Goal: Task Accomplishment & Management: Complete application form

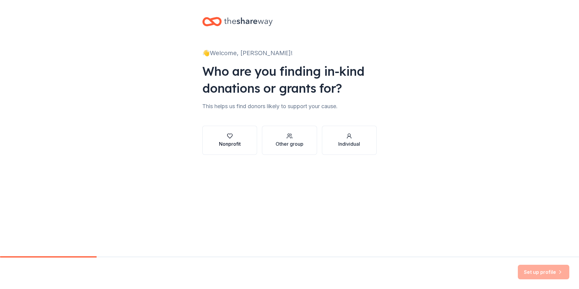
click at [222, 137] on div "button" at bounding box center [230, 136] width 22 height 6
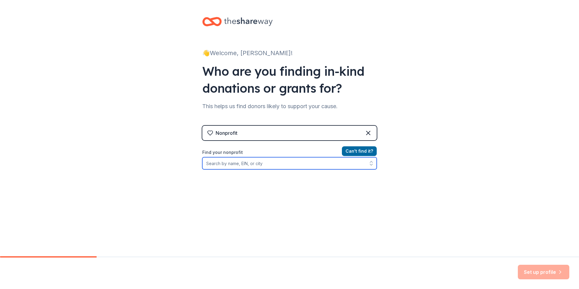
click at [294, 159] on input "Find your nonprofit" at bounding box center [289, 163] width 175 height 12
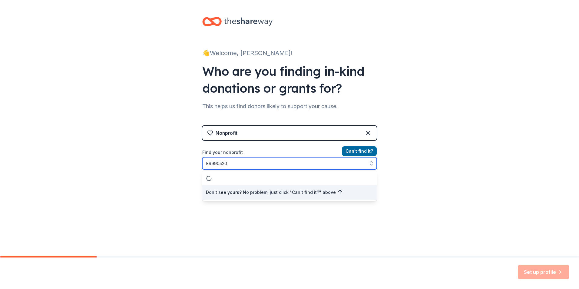
type input "E99905208"
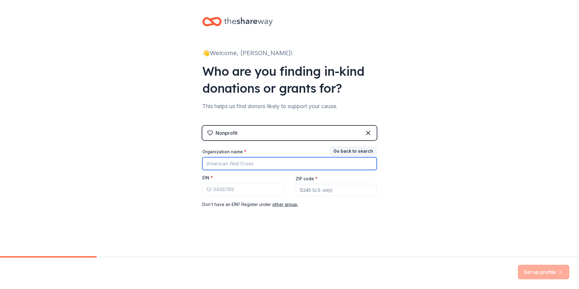
click at [266, 163] on input "Organization name *" at bounding box center [289, 163] width 175 height 13
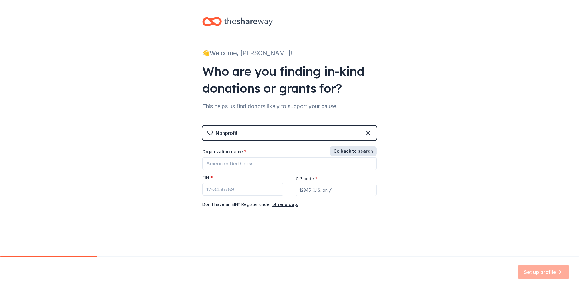
click at [362, 149] on button "Go back to search" at bounding box center [353, 151] width 47 height 10
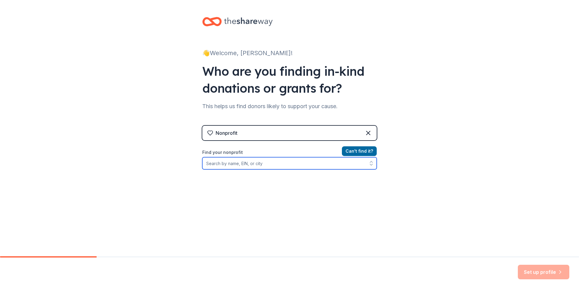
click at [293, 168] on input "Find your nonprofit" at bounding box center [289, 163] width 175 height 12
type input "E999205"
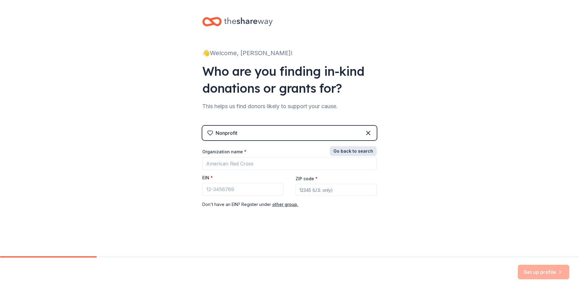
click at [342, 152] on button "Go back to search" at bounding box center [353, 151] width 47 height 10
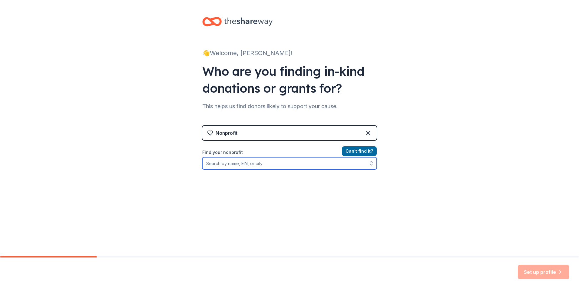
click at [294, 166] on input "Find your nonprofit" at bounding box center [289, 163] width 175 height 12
type input "E99905280"
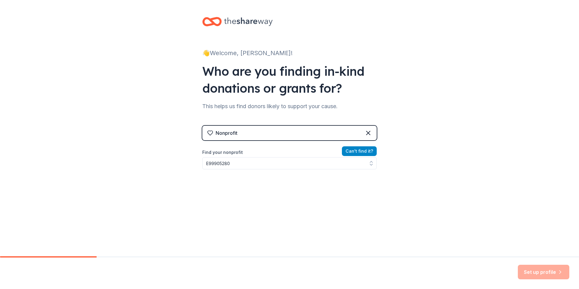
click at [353, 148] on button "Can ' t find it?" at bounding box center [359, 151] width 35 height 10
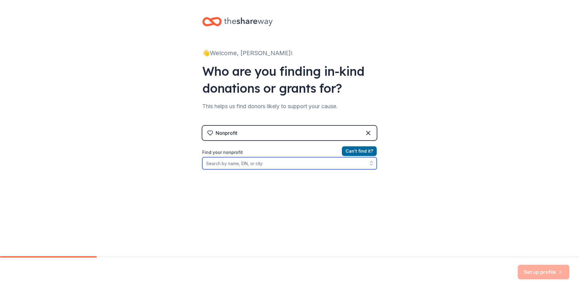
click at [280, 161] on input "Find your nonprofit" at bounding box center [289, 163] width 175 height 12
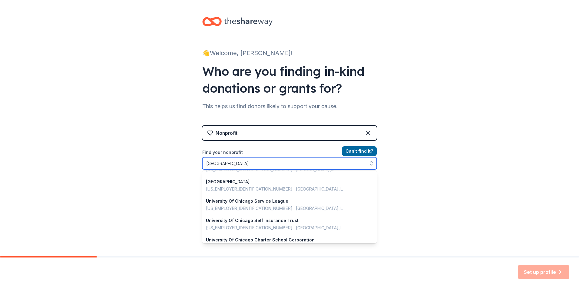
scroll to position [61, 0]
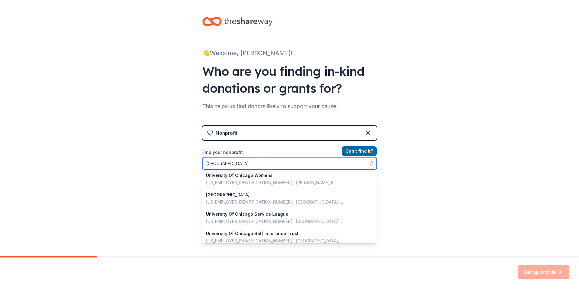
drag, startPoint x: 266, startPoint y: 163, endPoint x: 167, endPoint y: 158, distance: 99.5
click at [167, 158] on div "👋 Welcome, [PERSON_NAME]! Who are you finding in-kind donations or grants for? …" at bounding box center [289, 129] width 579 height 259
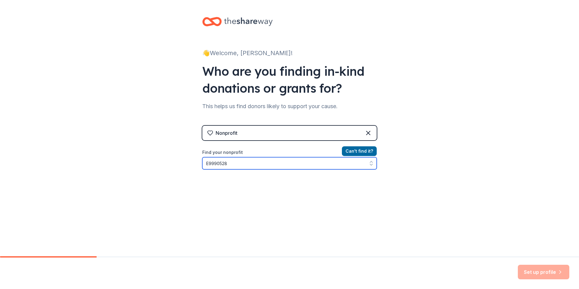
type input "E99905280"
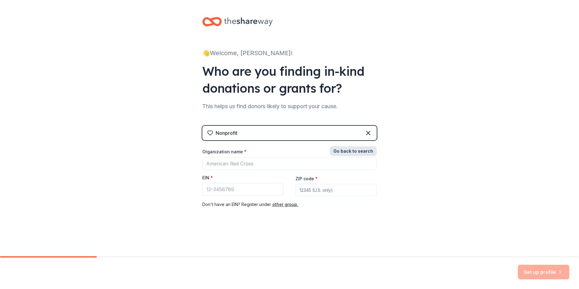
click at [345, 154] on button "Go back to search" at bounding box center [353, 151] width 47 height 10
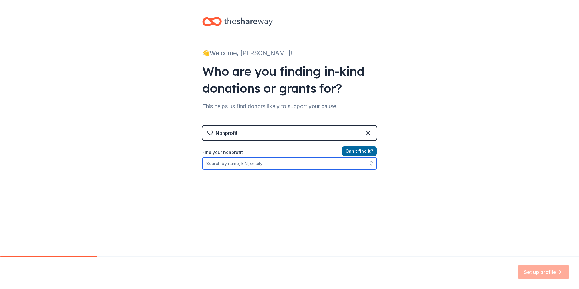
click at [343, 167] on input "Find your nonprofit" at bounding box center [289, 163] width 175 height 12
